Goal: Register for event/course

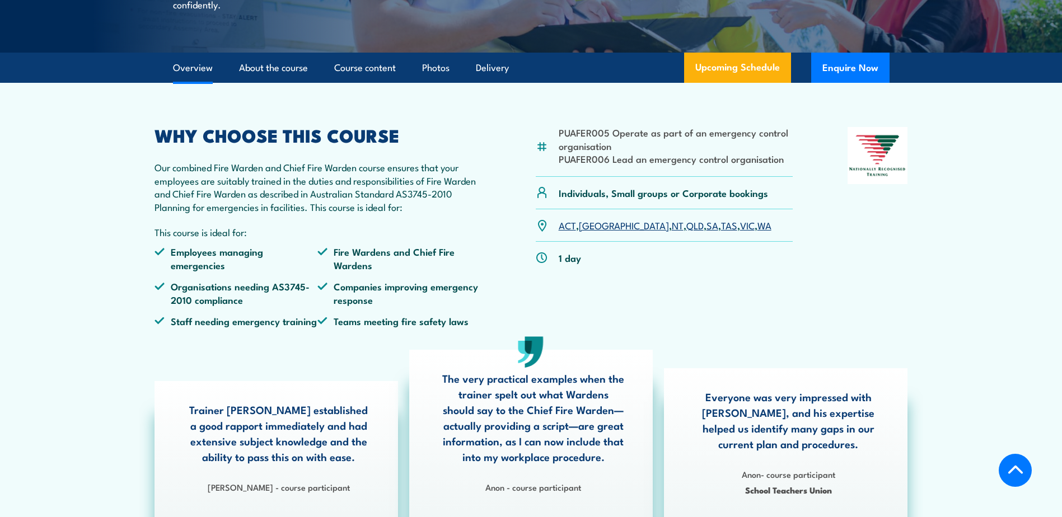
click at [686, 232] on link "QLD" at bounding box center [694, 224] width 17 height 13
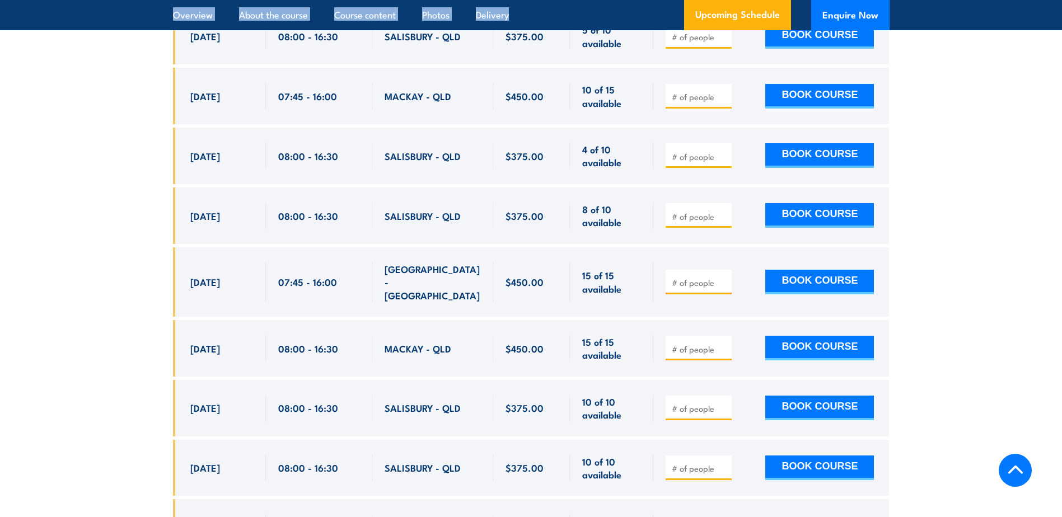
scroll to position [1927, 0]
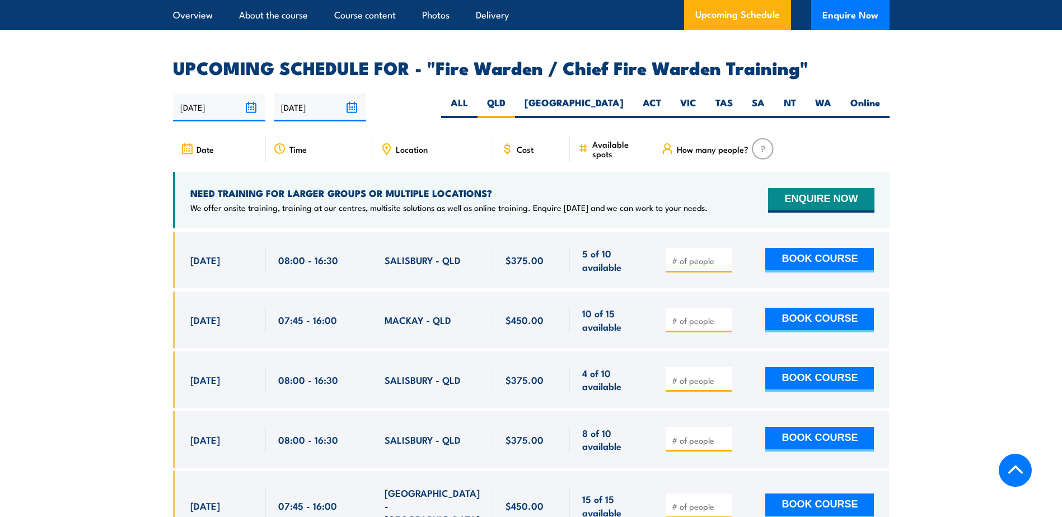
click at [511, 138] on div "Cost" at bounding box center [531, 148] width 77 height 27
click at [517, 149] on span "Cost" at bounding box center [525, 149] width 17 height 10
click at [694, 255] on input "number" at bounding box center [700, 260] width 56 height 11
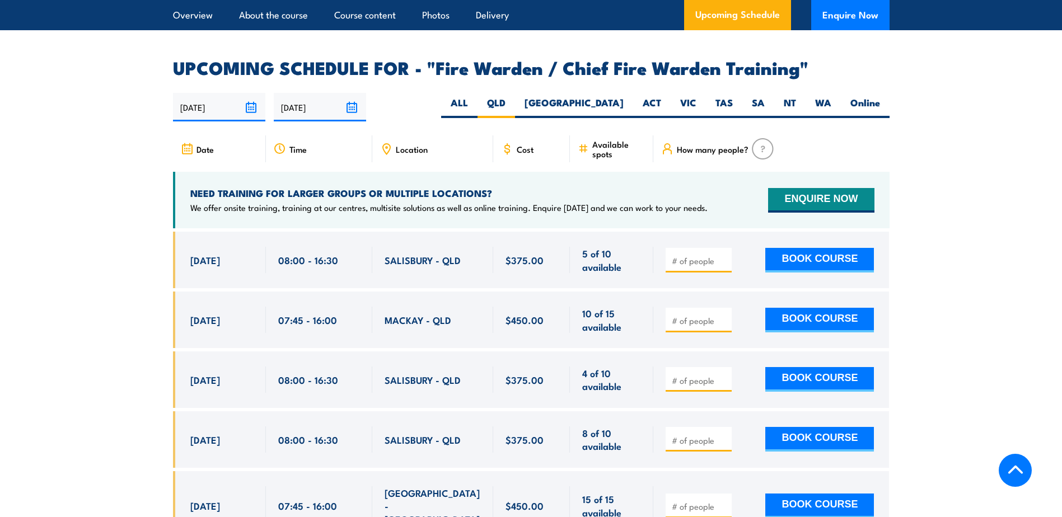
click at [526, 373] on span "$375.00" at bounding box center [525, 379] width 38 height 13
drag, startPoint x: 526, startPoint y: 371, endPoint x: 700, endPoint y: 367, distance: 174.2
click at [700, 367] on div at bounding box center [699, 379] width 66 height 25
click at [701, 375] on input "number" at bounding box center [700, 380] width 56 height 11
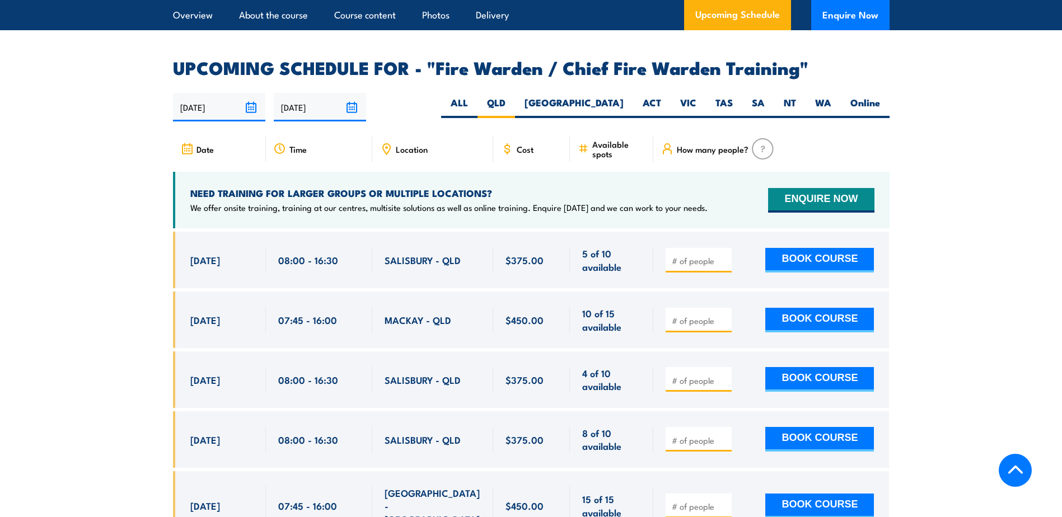
click at [701, 375] on input "number" at bounding box center [700, 380] width 56 height 11
type input "1"
click at [723, 375] on input "1" at bounding box center [700, 380] width 56 height 11
click at [624, 375] on span "4 of 10 available" at bounding box center [611, 380] width 59 height 26
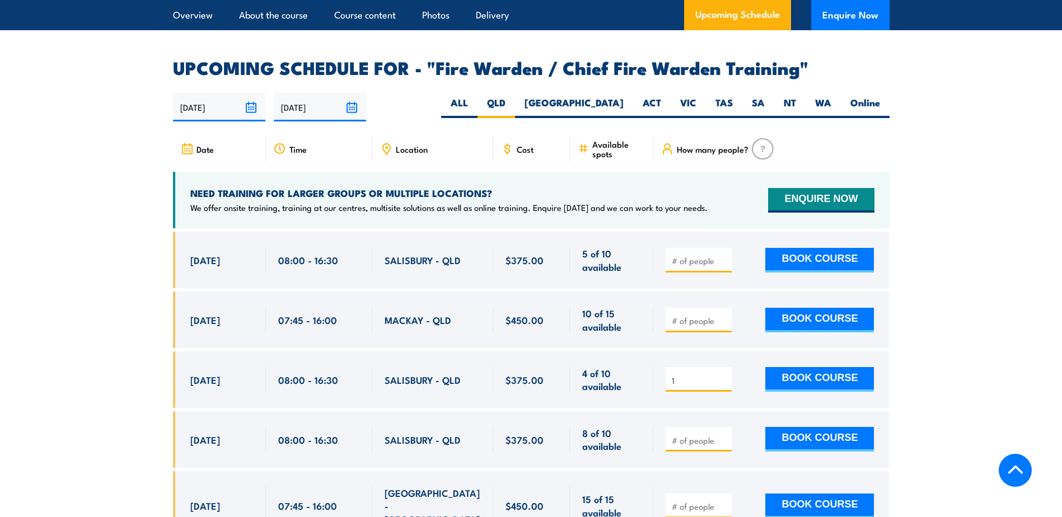
click at [712, 381] on input "1" at bounding box center [700, 380] width 56 height 11
click at [681, 433] on span at bounding box center [699, 439] width 58 height 13
click at [696, 440] on input "number" at bounding box center [700, 440] width 56 height 11
click at [721, 435] on input "2" at bounding box center [700, 440] width 56 height 11
click at [721, 435] on input "3" at bounding box center [700, 440] width 56 height 11
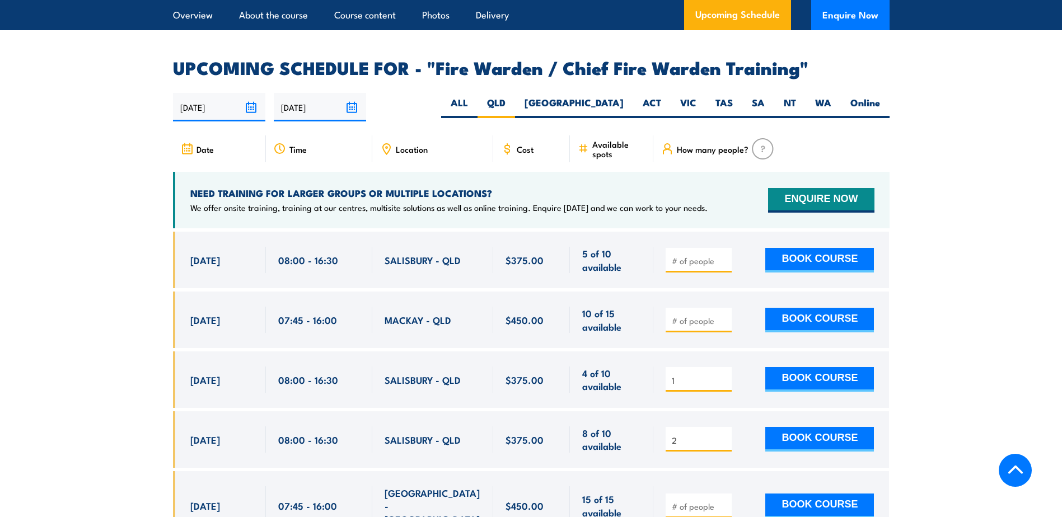
type input "2"
click at [724, 439] on input "2" at bounding box center [700, 440] width 56 height 11
click at [724, 383] on input "1" at bounding box center [700, 380] width 56 height 11
click at [722, 380] on input "1" at bounding box center [700, 380] width 56 height 11
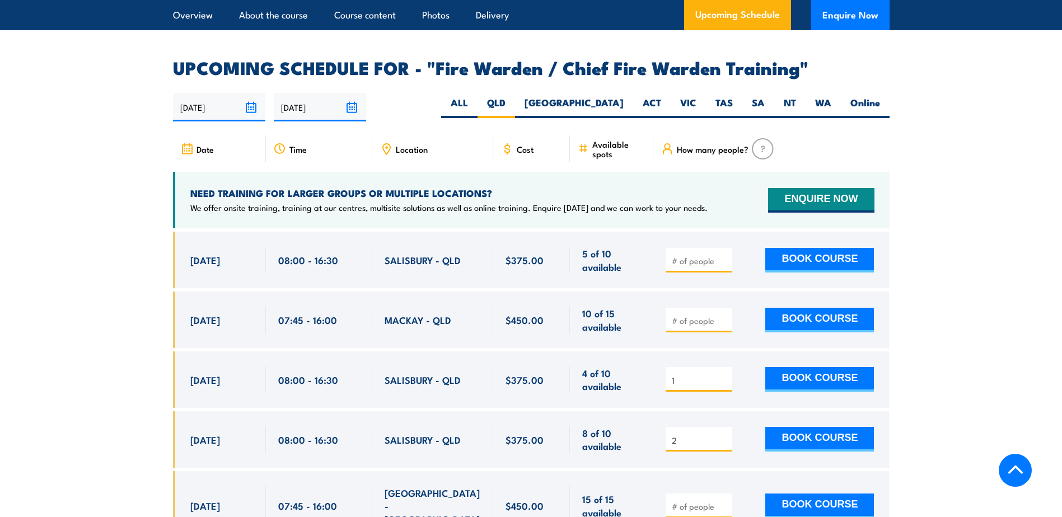
click at [507, 443] on div "$375.00" at bounding box center [532, 440] width 53 height 26
click at [507, 440] on span "$375.00" at bounding box center [525, 439] width 38 height 13
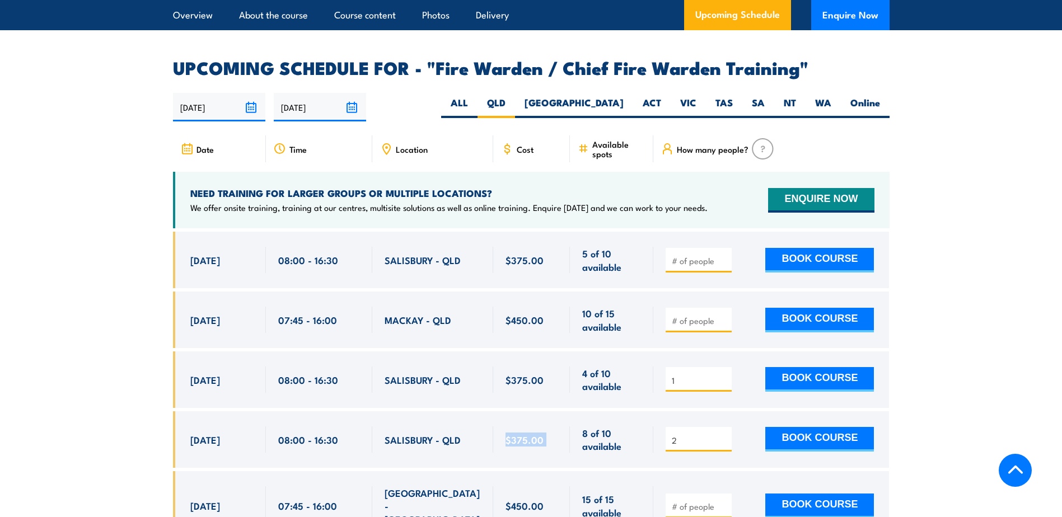
click at [507, 440] on span "$375.00" at bounding box center [525, 439] width 38 height 13
click at [508, 440] on span "$375.00" at bounding box center [525, 439] width 38 height 13
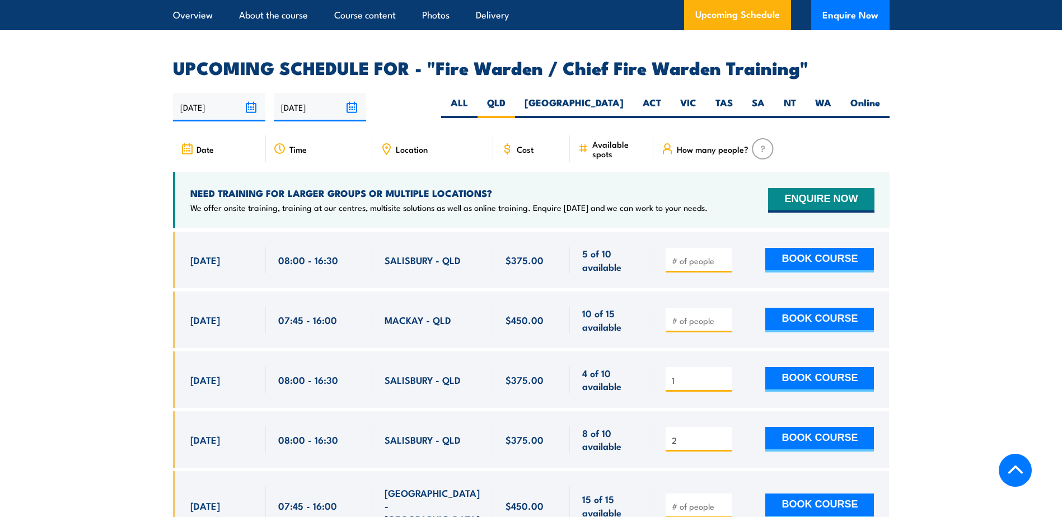
click at [515, 455] on div "$375.00" at bounding box center [531, 440] width 77 height 57
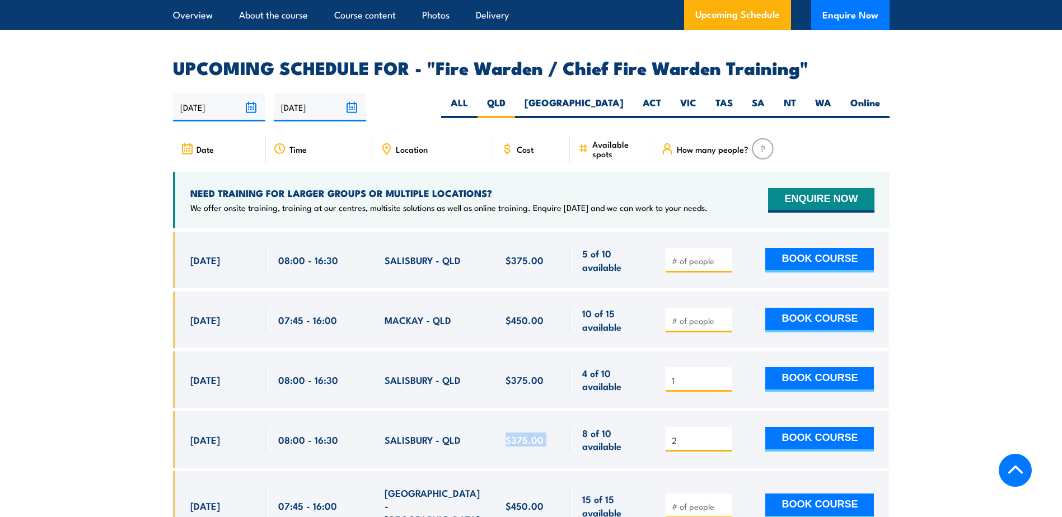
drag, startPoint x: 515, startPoint y: 455, endPoint x: 504, endPoint y: 441, distance: 17.9
click at [504, 441] on div "$375.00" at bounding box center [531, 440] width 77 height 57
click at [509, 438] on span "$375.00" at bounding box center [525, 439] width 38 height 13
click at [517, 434] on span "$375.00" at bounding box center [525, 439] width 38 height 13
click at [523, 441] on span "$375.00" at bounding box center [525, 439] width 38 height 13
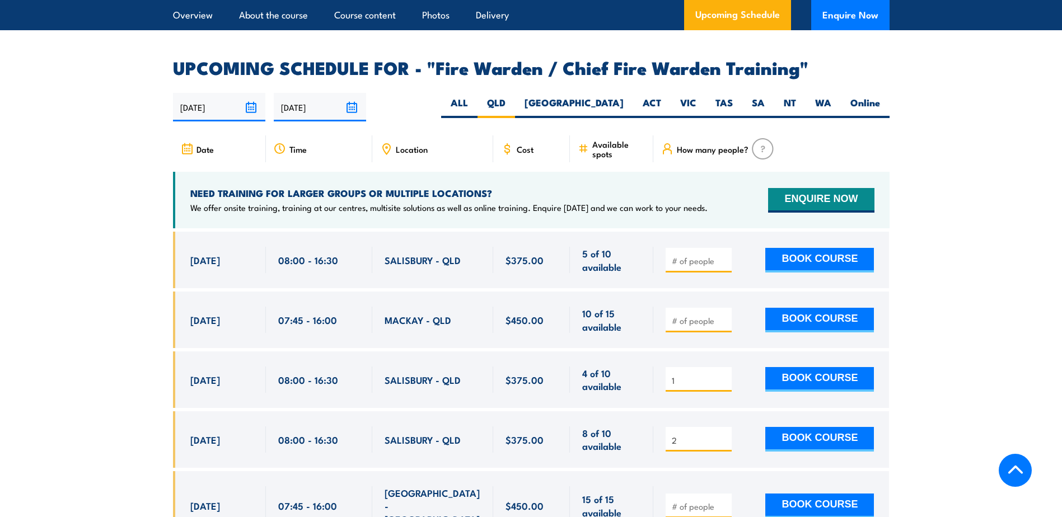
click at [525, 437] on span "$375.00" at bounding box center [525, 439] width 38 height 13
click at [530, 434] on span "$375.00" at bounding box center [525, 439] width 38 height 13
click at [536, 437] on span "$375.00" at bounding box center [525, 439] width 38 height 13
click at [546, 434] on div "$375.00" at bounding box center [532, 440] width 53 height 26
click at [692, 375] on input "1" at bounding box center [700, 380] width 56 height 11
